Goal: Check status: Check status

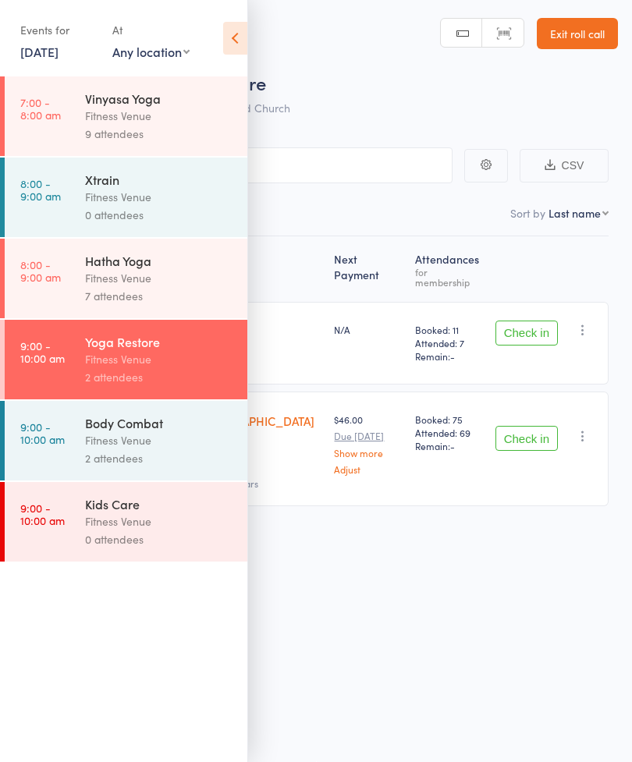
click at [237, 43] on icon at bounding box center [235, 38] width 24 height 33
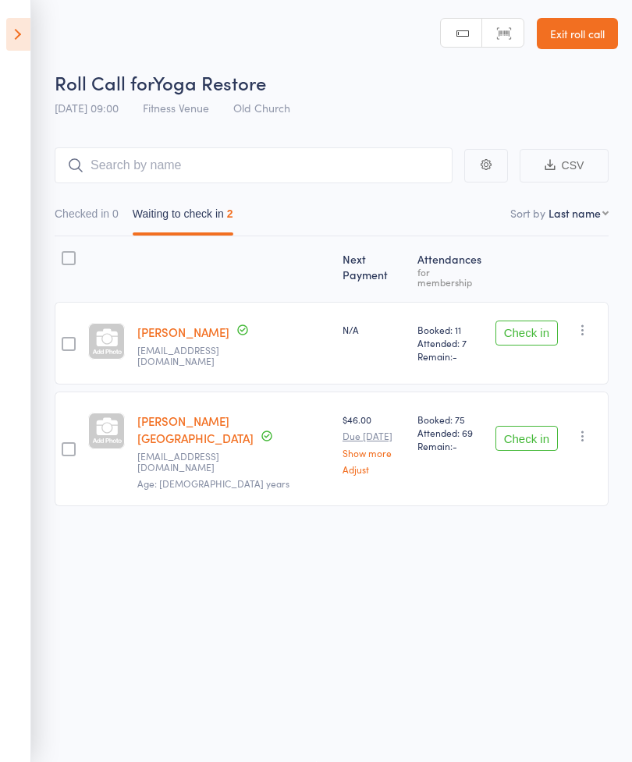
click at [24, 37] on icon at bounding box center [18, 34] width 24 height 33
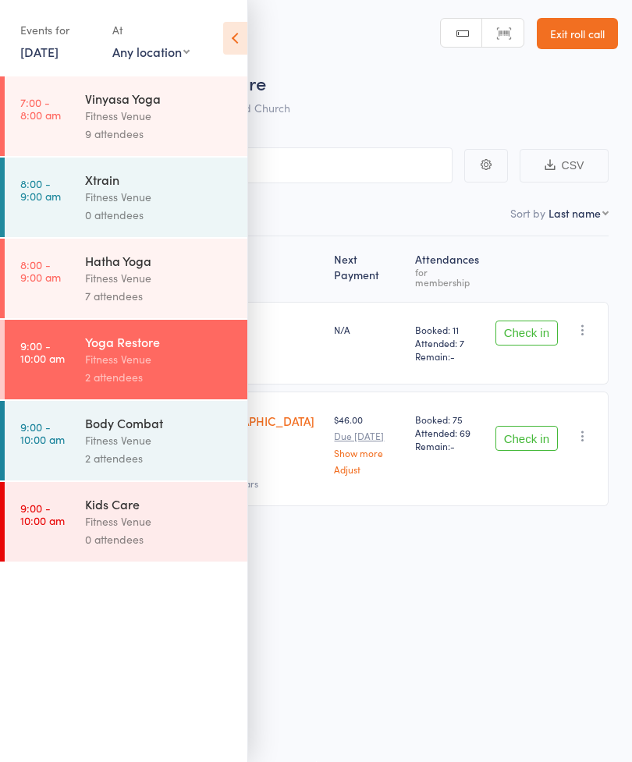
click at [145, 375] on div "2 attendees" at bounding box center [159, 377] width 149 height 18
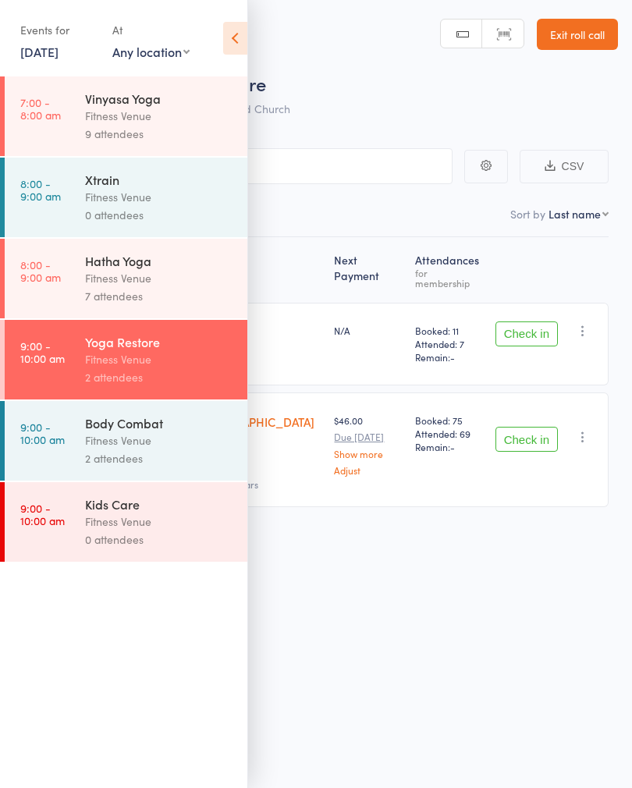
click at [232, 26] on icon at bounding box center [235, 38] width 24 height 33
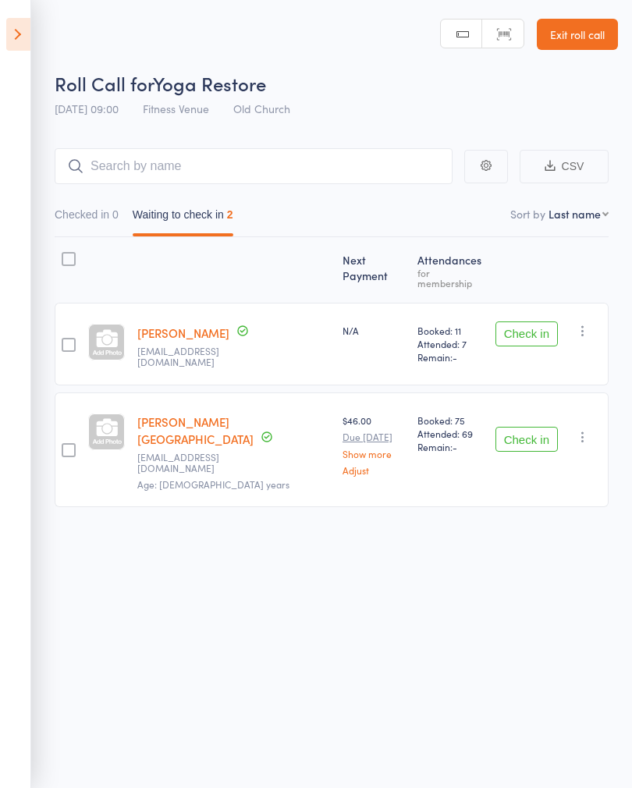
click at [12, 41] on icon at bounding box center [18, 34] width 24 height 33
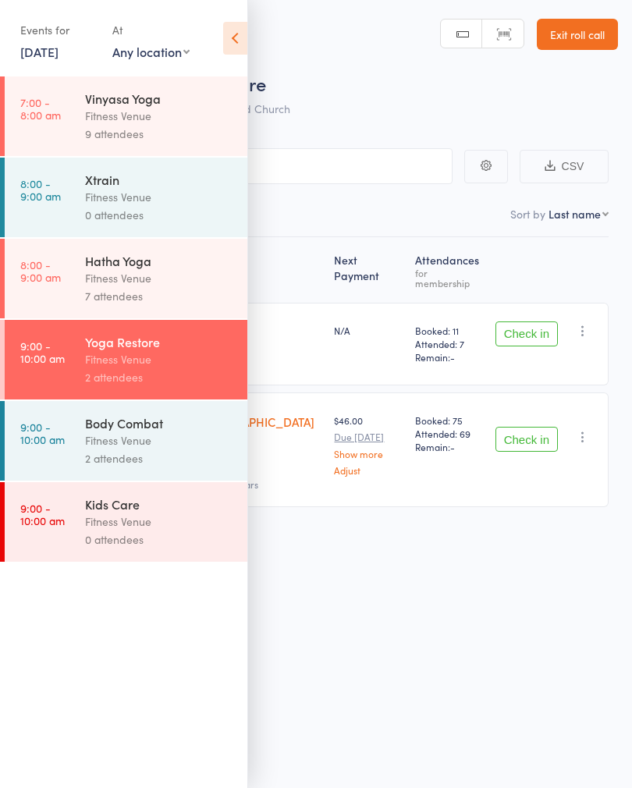
click at [56, 52] on link "11 Oct, 2025" at bounding box center [39, 51] width 38 height 17
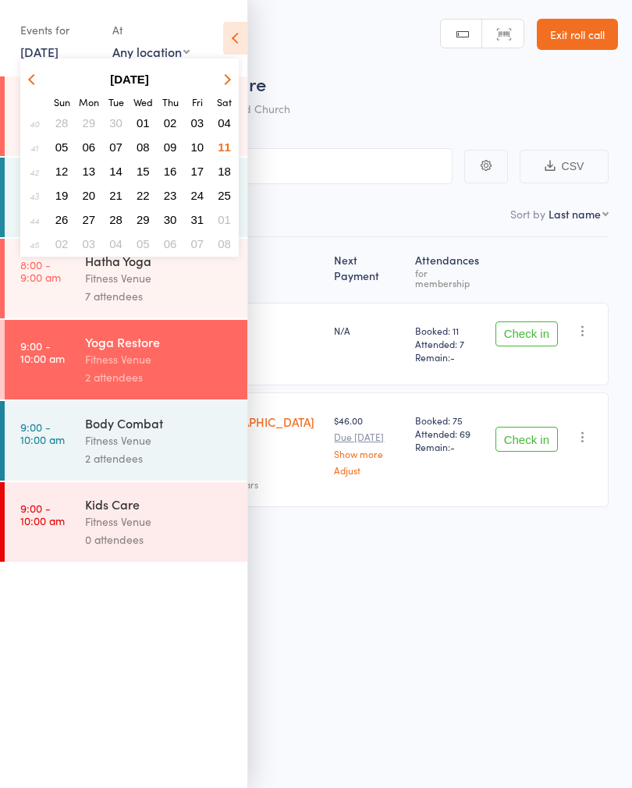
click at [222, 143] on span "11" at bounding box center [224, 146] width 13 height 13
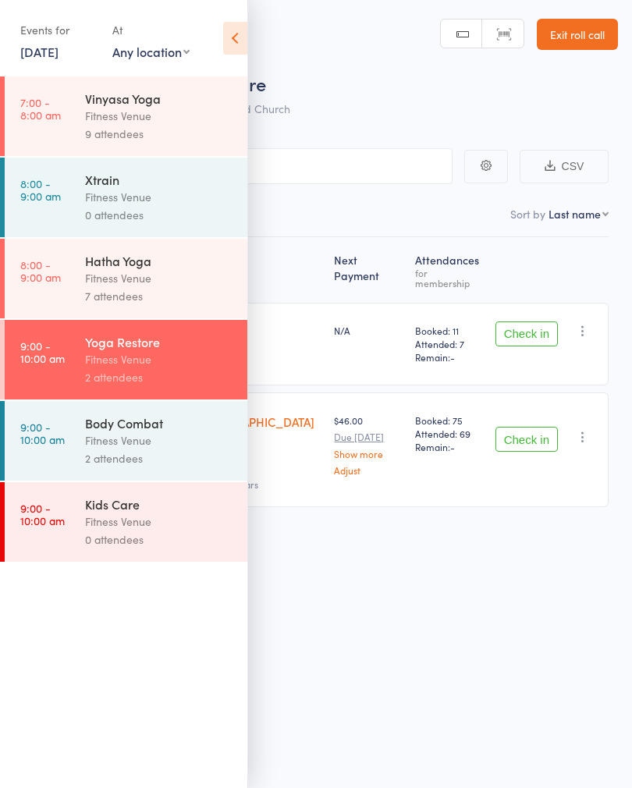
click at [80, 375] on link "9:00 - 10:00 am Yoga Restore Fitness Venue 2 attendees" at bounding box center [126, 360] width 243 height 80
click at [216, 42] on div "Events for 11 Oct, 2025 D Oct, YYYY October 2025 Sun Mon Tue Wed Thu Fri Sat 40…" at bounding box center [123, 39] width 247 height 79
click at [58, 50] on link "11 Oct, 2025" at bounding box center [39, 51] width 38 height 17
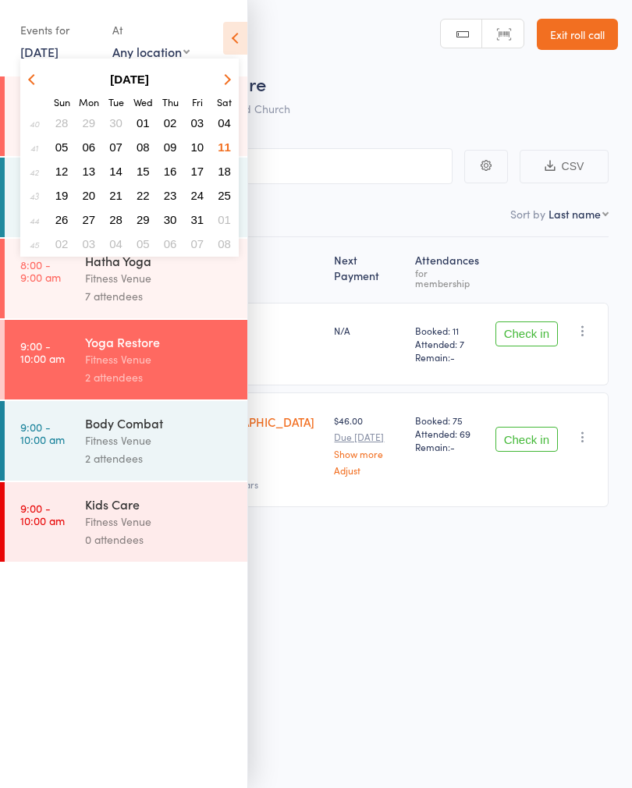
click at [225, 144] on span "11" at bounding box center [224, 146] width 13 height 13
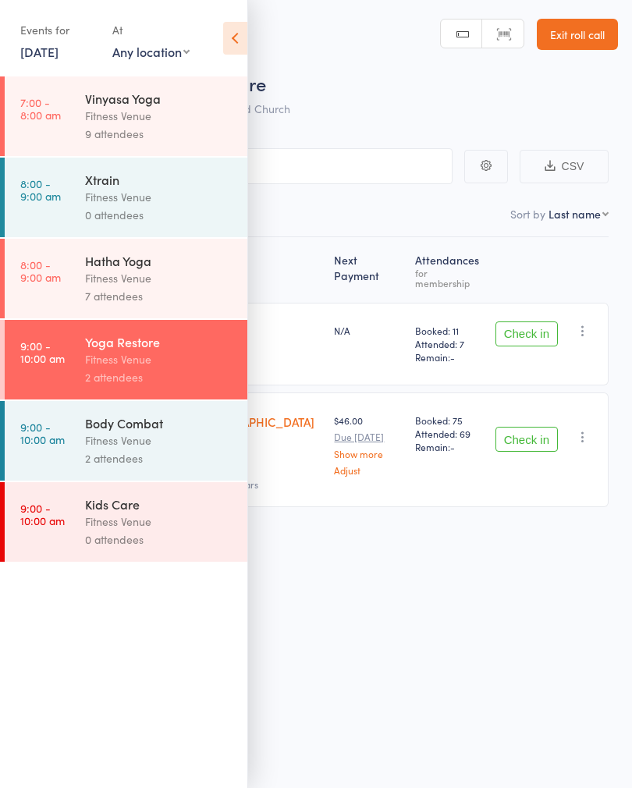
click at [162, 375] on div "2 attendees" at bounding box center [159, 377] width 149 height 18
click at [231, 30] on icon at bounding box center [235, 38] width 24 height 33
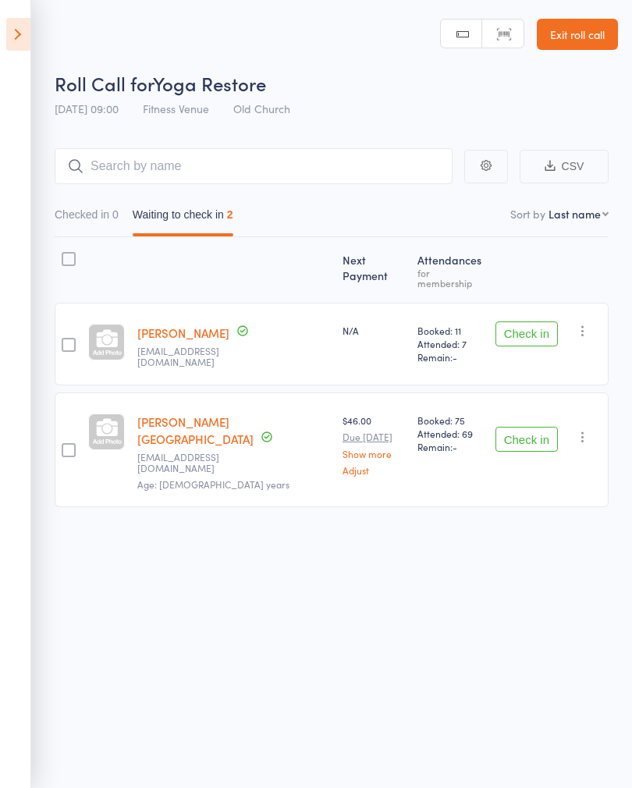
click at [100, 215] on button "Checked in 0" at bounding box center [87, 219] width 64 height 36
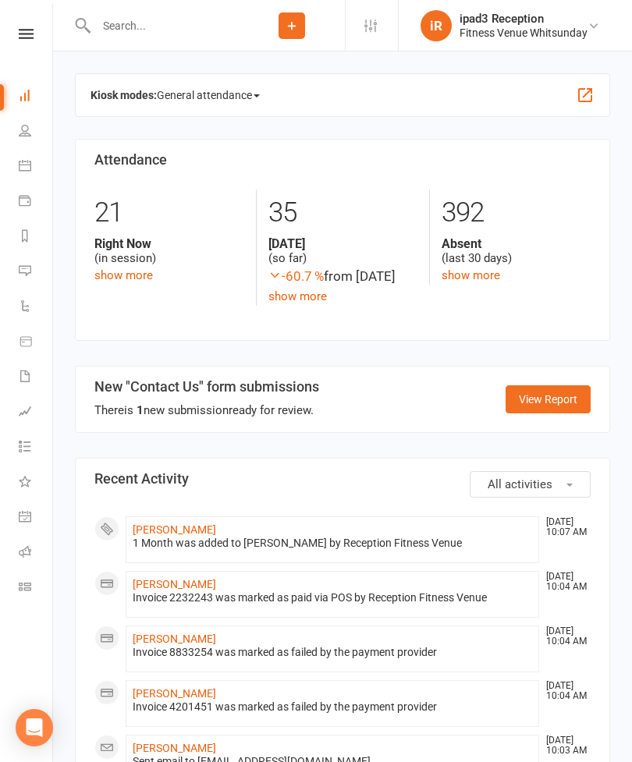
click at [9, 158] on li "Calendar" at bounding box center [26, 167] width 52 height 35
click at [22, 169] on icon at bounding box center [25, 165] width 12 height 12
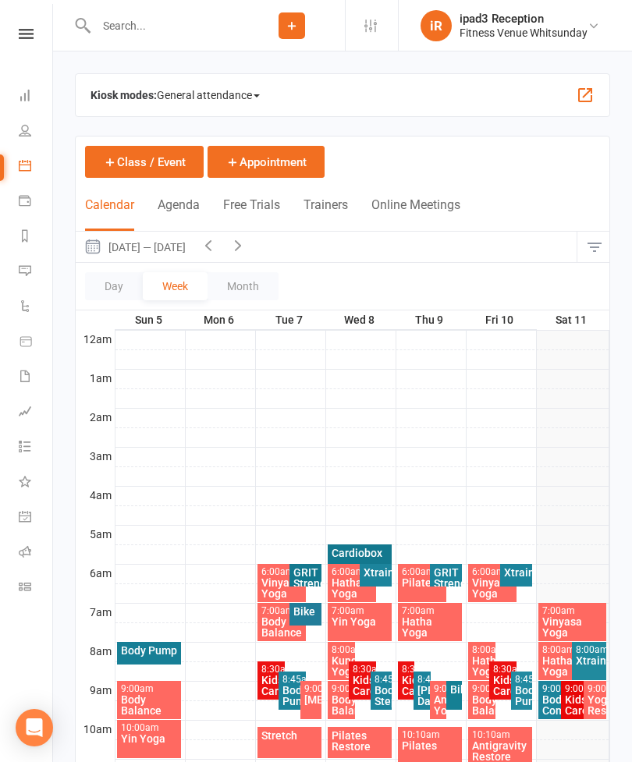
click at [34, 134] on link "People" at bounding box center [36, 132] width 35 height 35
